Goal: Information Seeking & Learning: Learn about a topic

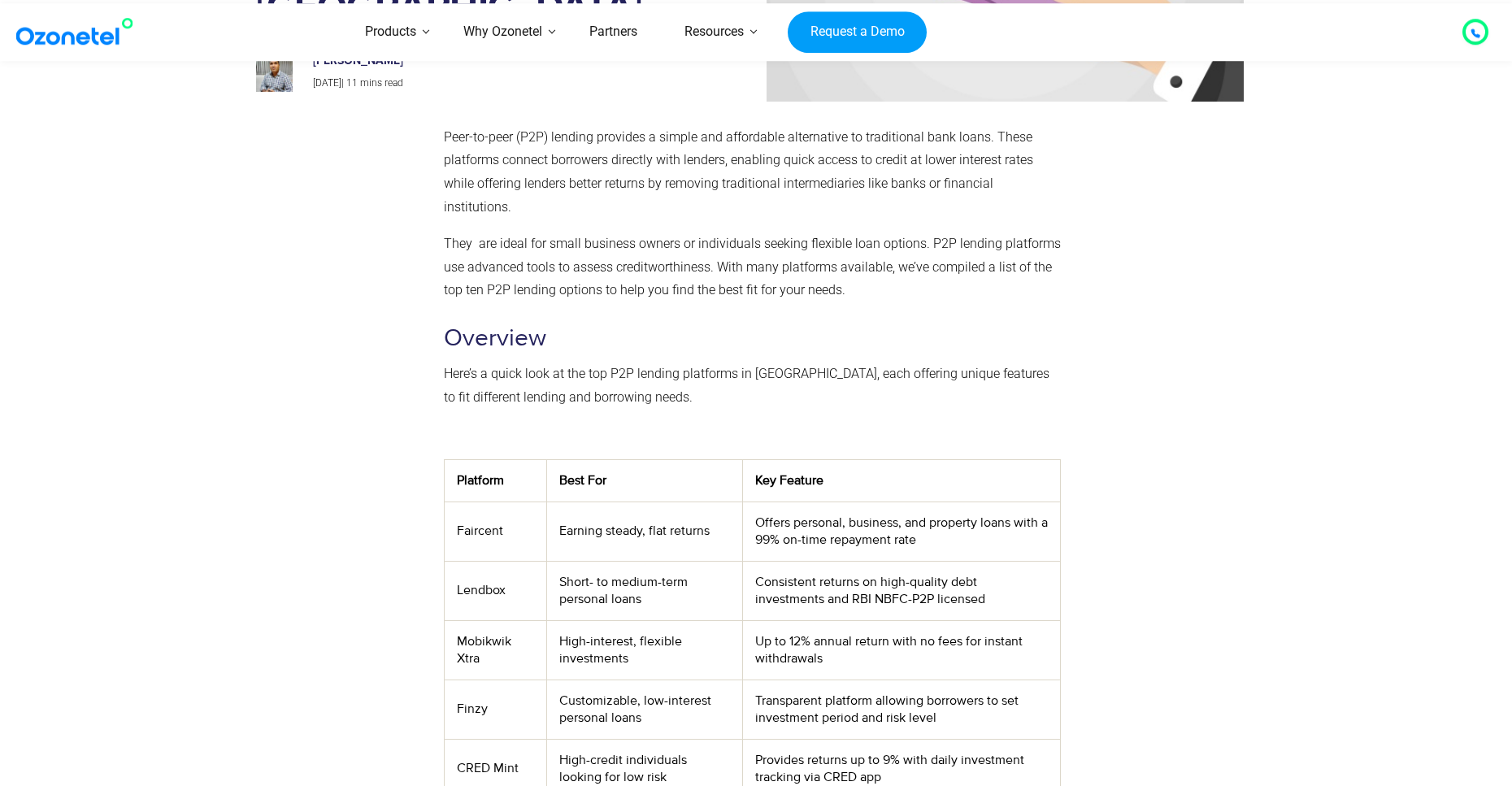
scroll to position [203, 0]
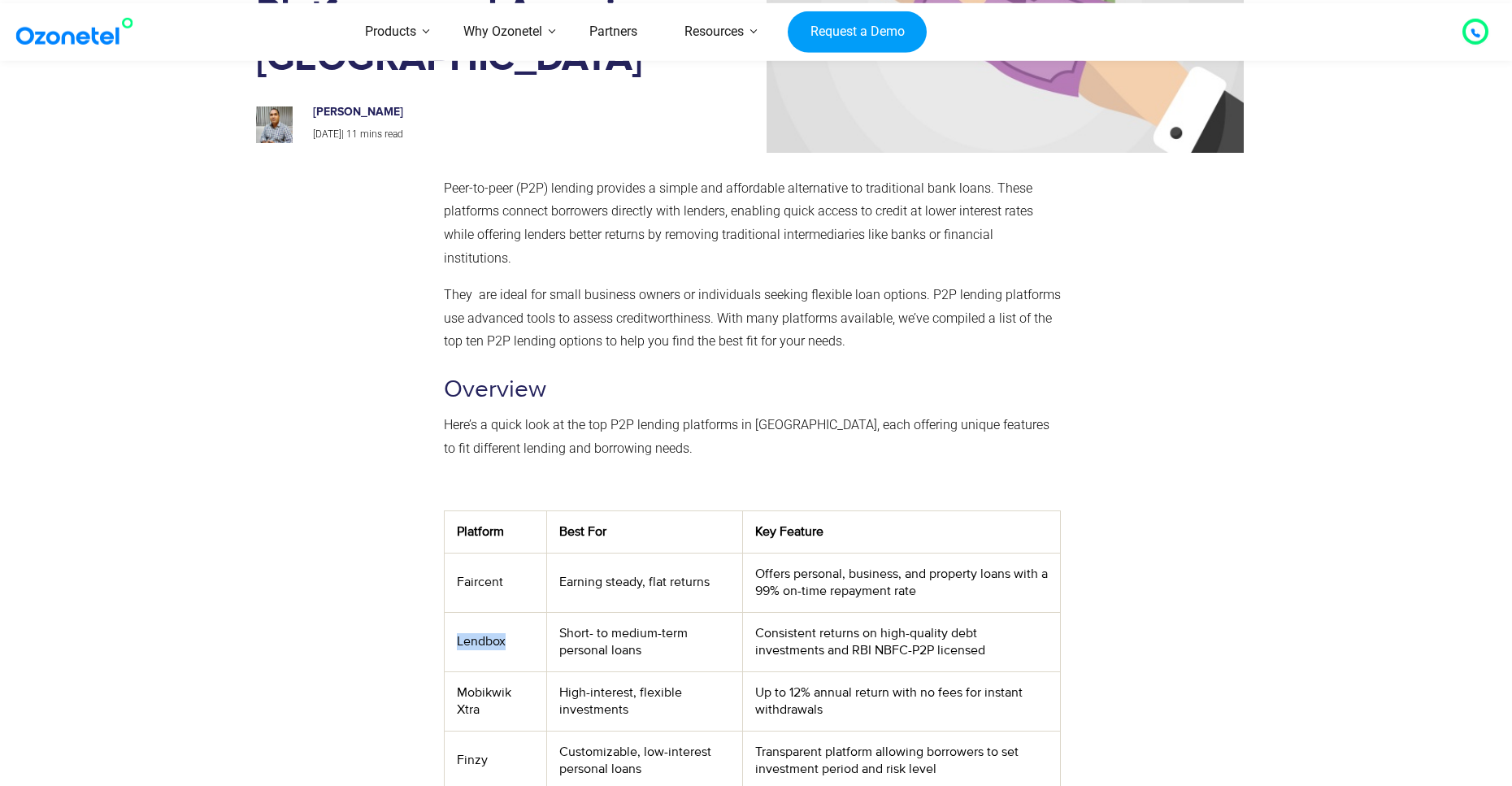
drag, startPoint x: 460, startPoint y: 640, endPoint x: 514, endPoint y: 636, distance: 54.1
click at [514, 636] on td "Lendbox" at bounding box center [495, 641] width 102 height 59
copy td "Lendbox"
drag, startPoint x: 448, startPoint y: 684, endPoint x: 497, endPoint y: 711, distance: 55.9
click at [497, 711] on td "Mobikwik Xtra" at bounding box center [495, 701] width 102 height 59
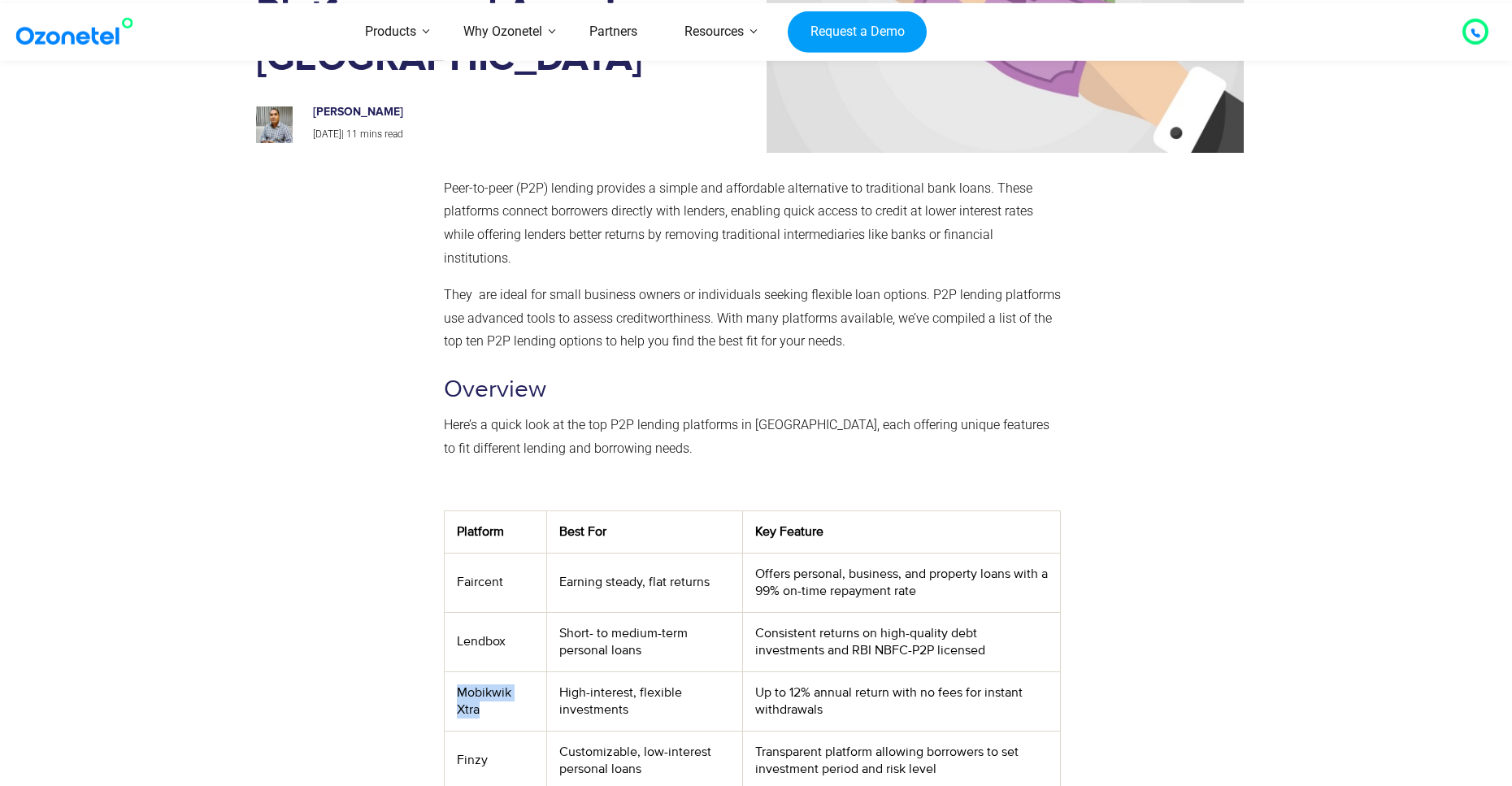
copy td "Mobikwik Xtra"
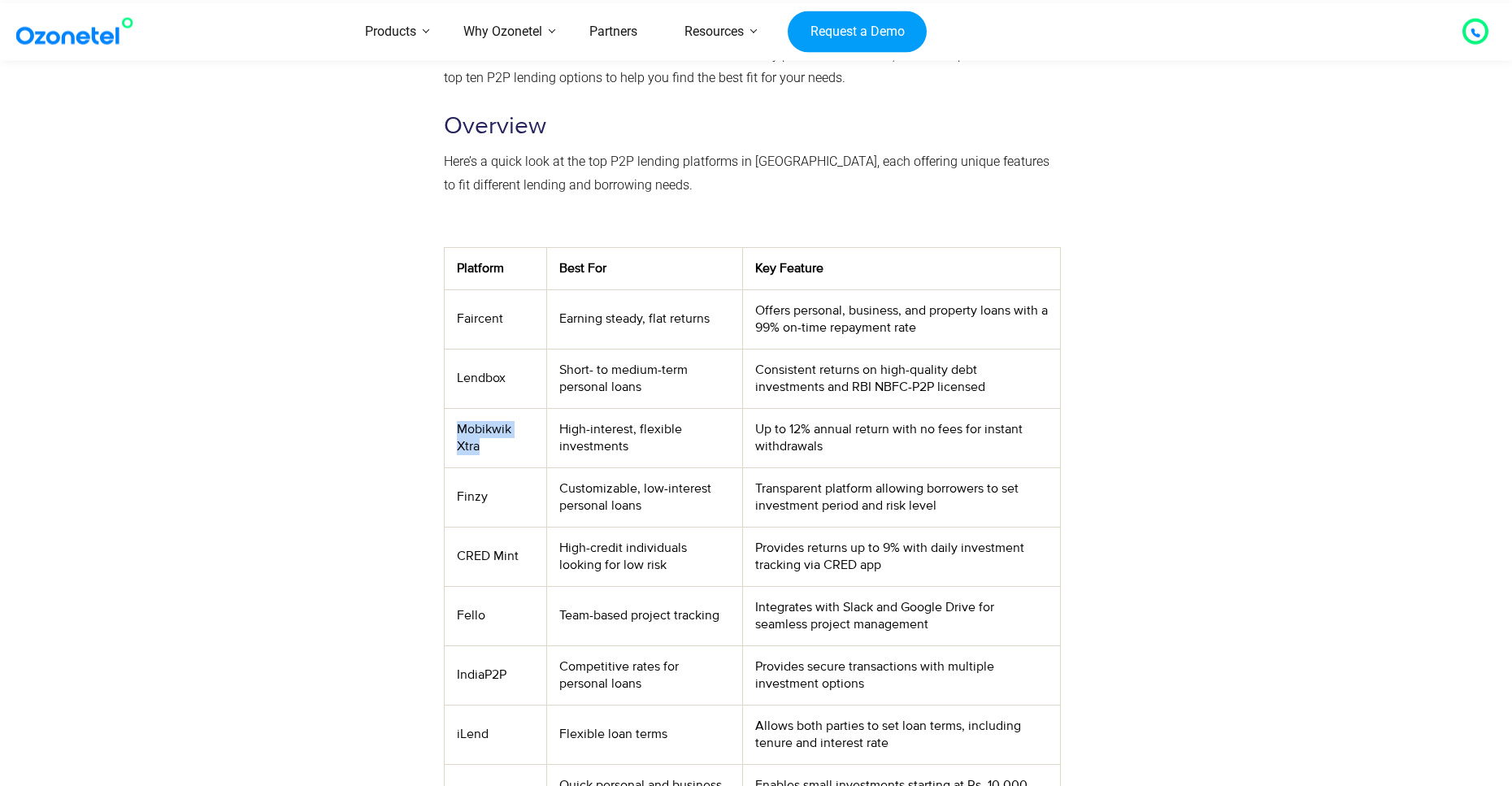
scroll to position [574, 0]
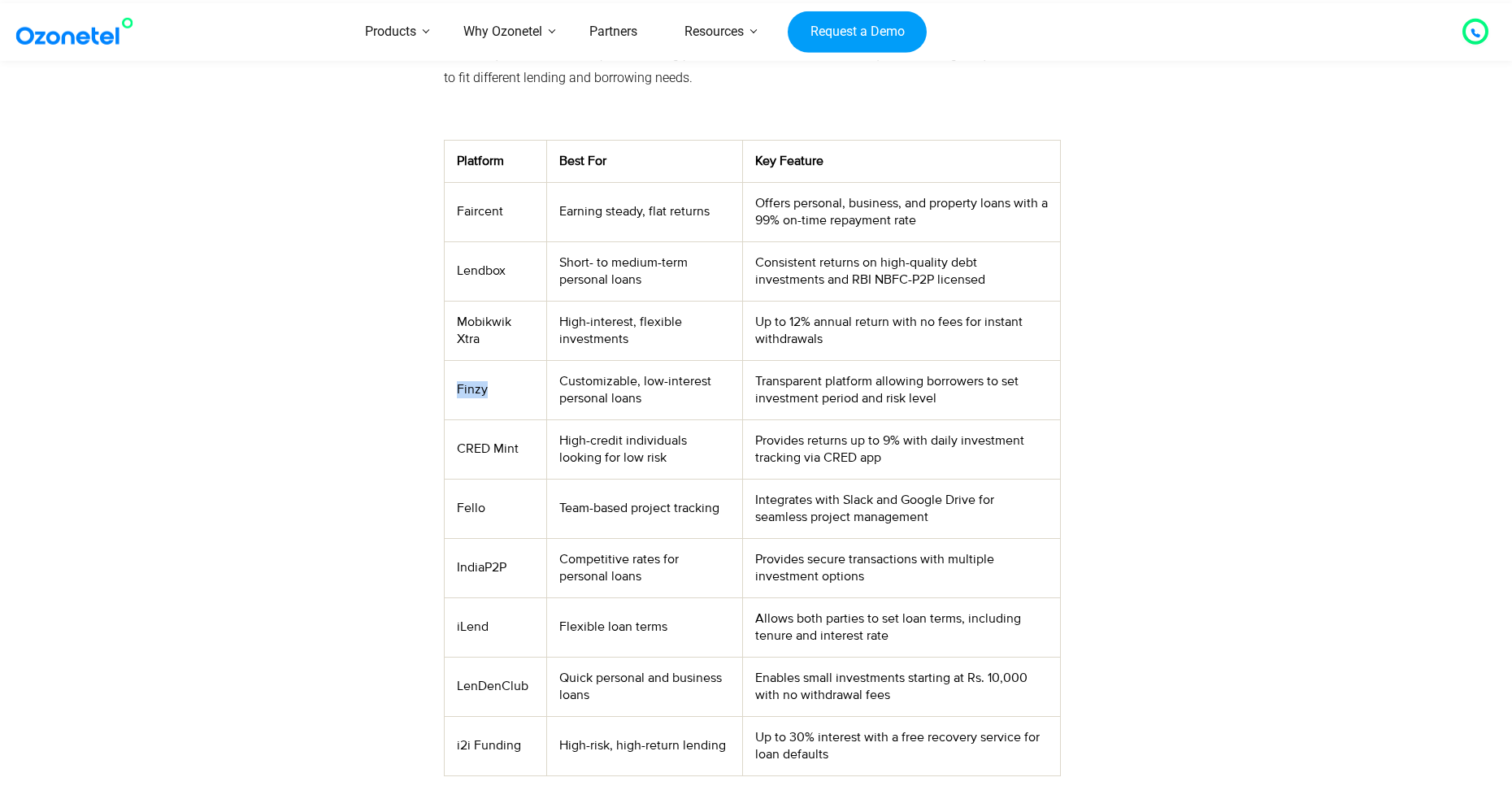
drag, startPoint x: 451, startPoint y: 389, endPoint x: 503, endPoint y: 389, distance: 52.0
click at [503, 389] on td "Finzy" at bounding box center [495, 389] width 102 height 59
copy td "Finzy"
drag, startPoint x: 454, startPoint y: 447, endPoint x: 545, endPoint y: 456, distance: 91.4
click at [545, 456] on td "CRED Mint" at bounding box center [495, 449] width 102 height 59
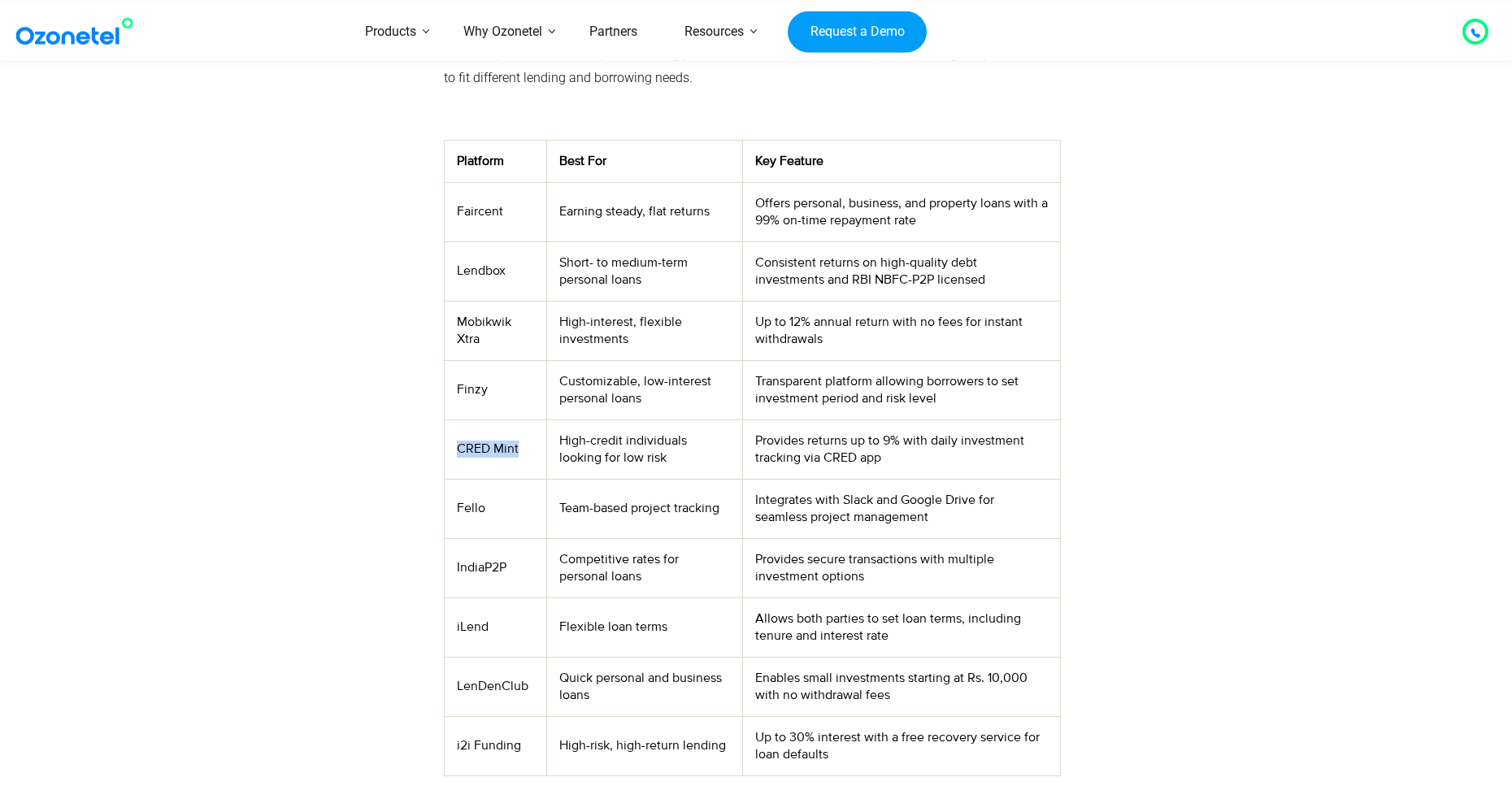
copy td "CRED Mint"
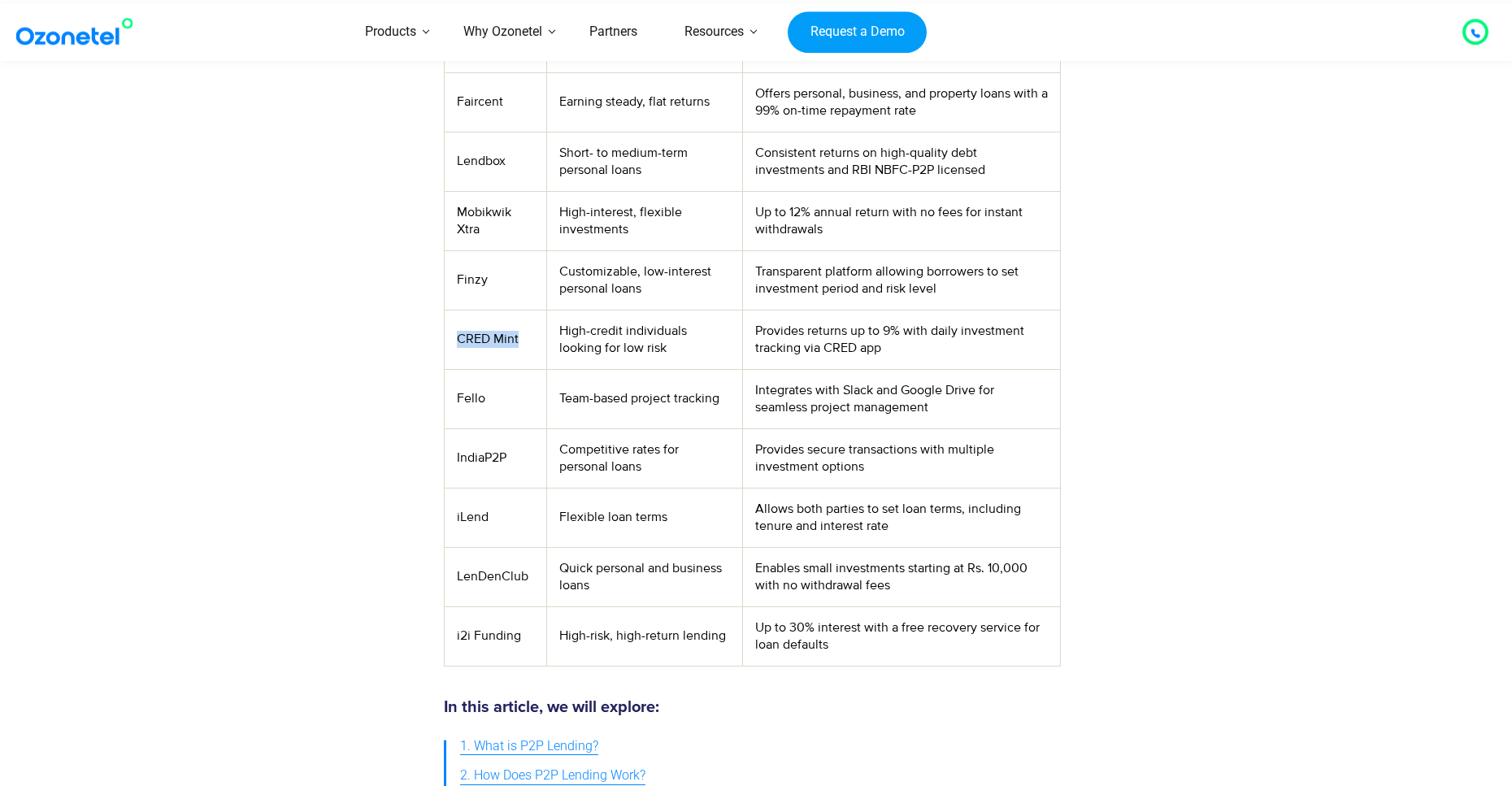
scroll to position [852, 0]
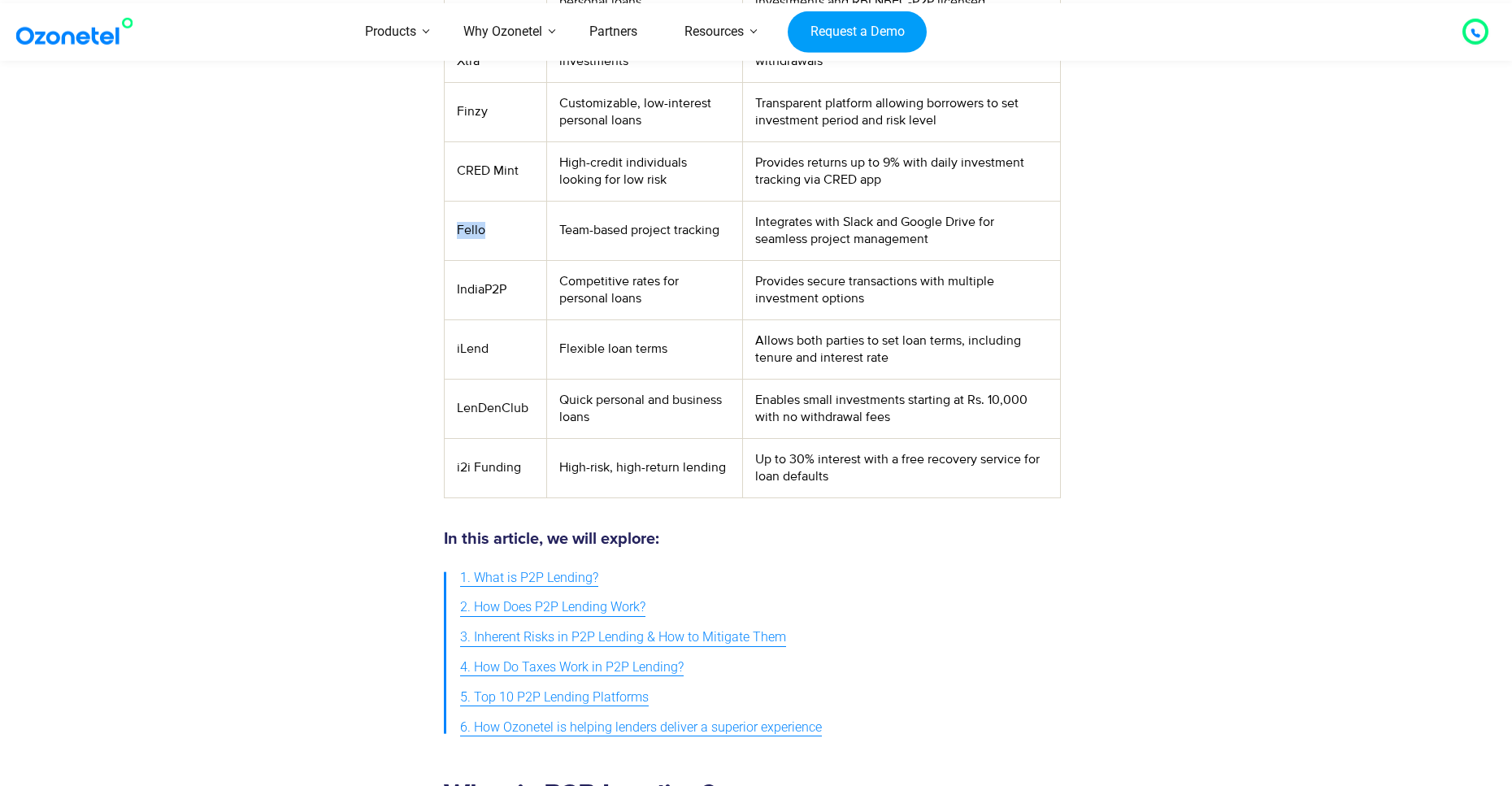
drag, startPoint x: 457, startPoint y: 229, endPoint x: 507, endPoint y: 233, distance: 50.2
click at [507, 233] on td "Fello" at bounding box center [495, 230] width 102 height 59
copy td "Fello"
drag, startPoint x: 450, startPoint y: 280, endPoint x: 541, endPoint y: 284, distance: 91.1
click at [541, 284] on td "IndiaP2P" at bounding box center [495, 289] width 102 height 59
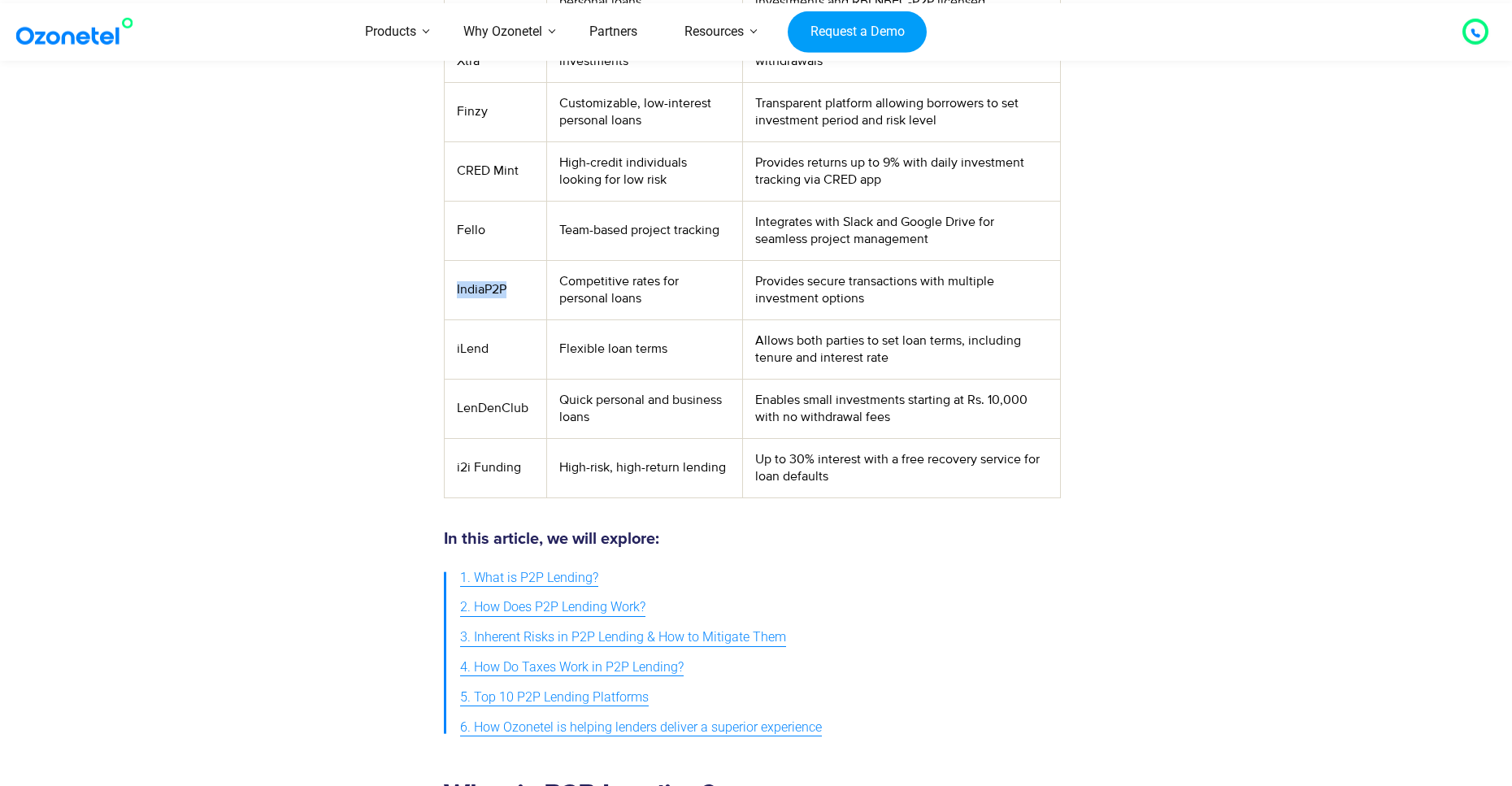
copy td "IndiaP2P"
drag, startPoint x: 452, startPoint y: 344, endPoint x: 519, endPoint y: 345, distance: 67.0
click at [519, 345] on td "iLend" at bounding box center [495, 349] width 102 height 59
copy td "iLend"
drag, startPoint x: 458, startPoint y: 468, endPoint x: 525, endPoint y: 467, distance: 67.0
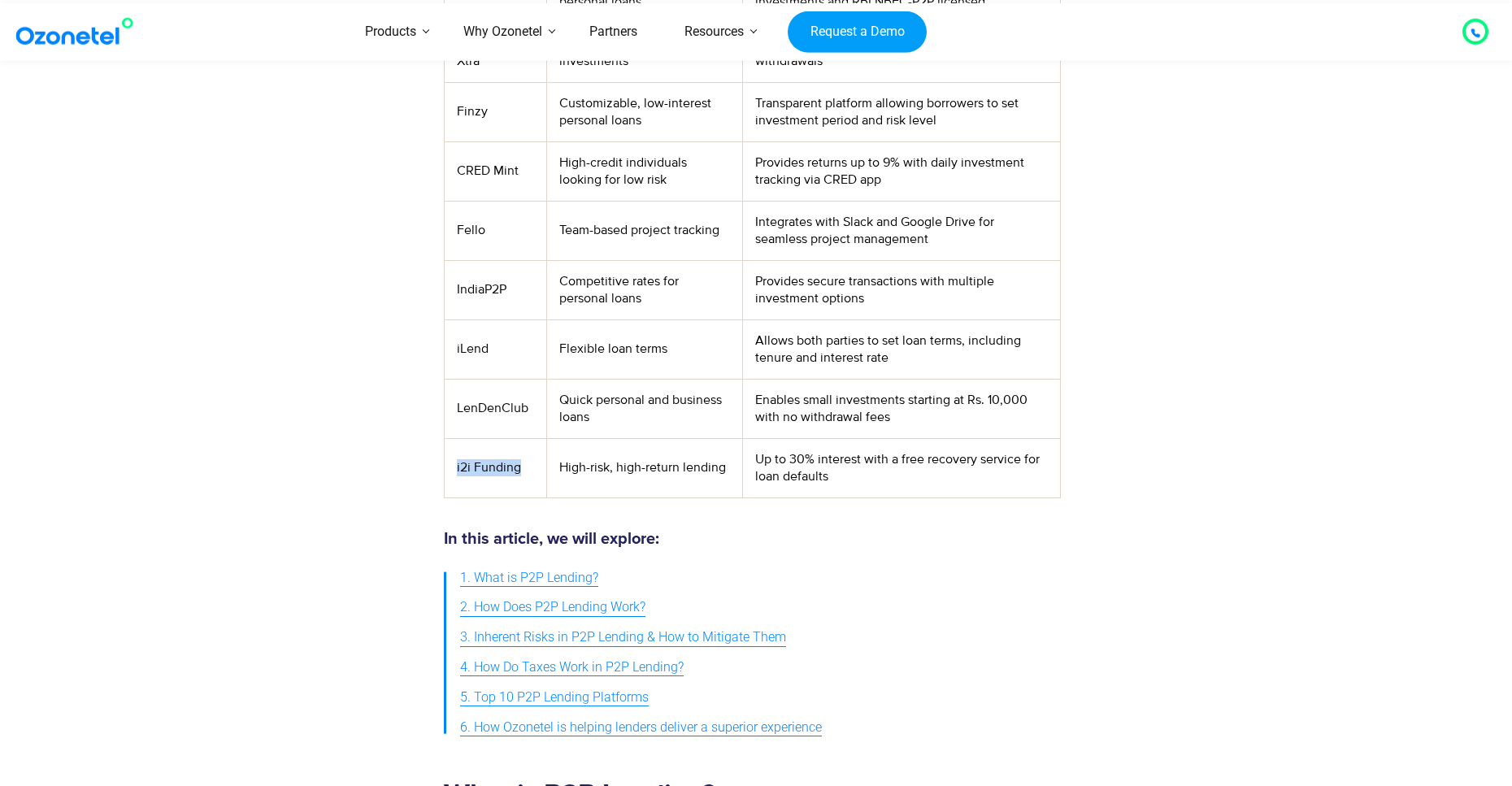
click at [525, 467] on td "i2i Funding" at bounding box center [495, 467] width 102 height 59
copy td "i2i Funding"
